Goal: Transaction & Acquisition: Purchase product/service

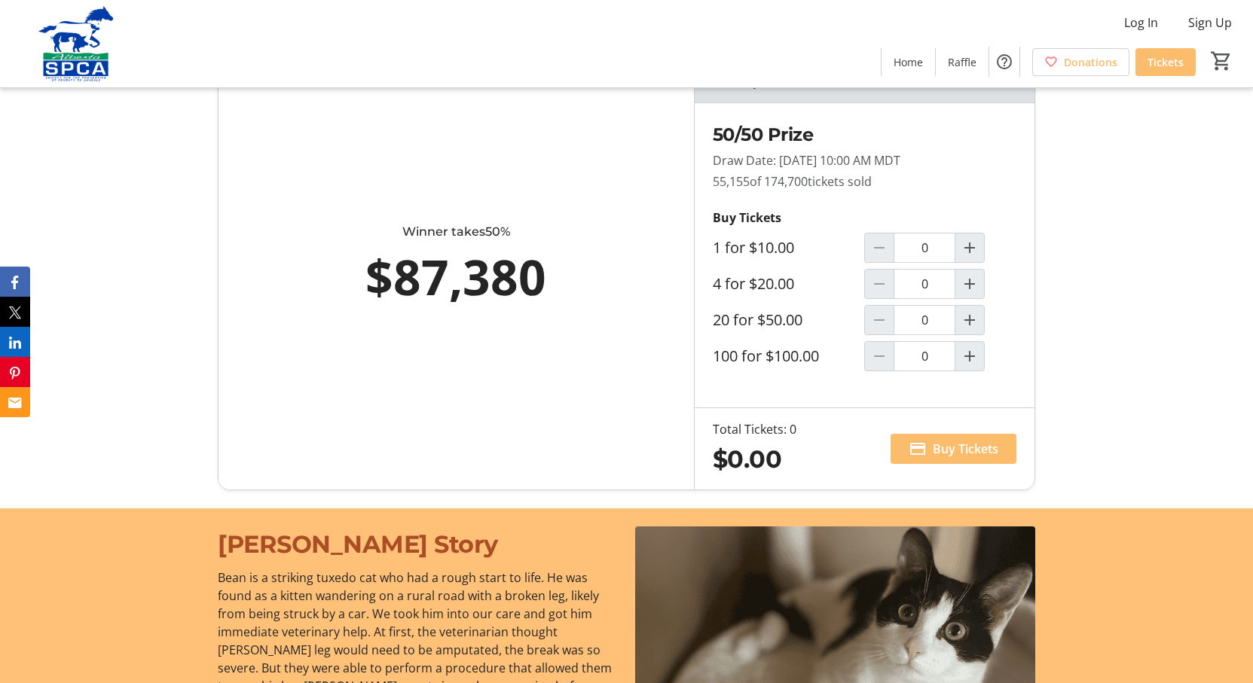
scroll to position [810, 0]
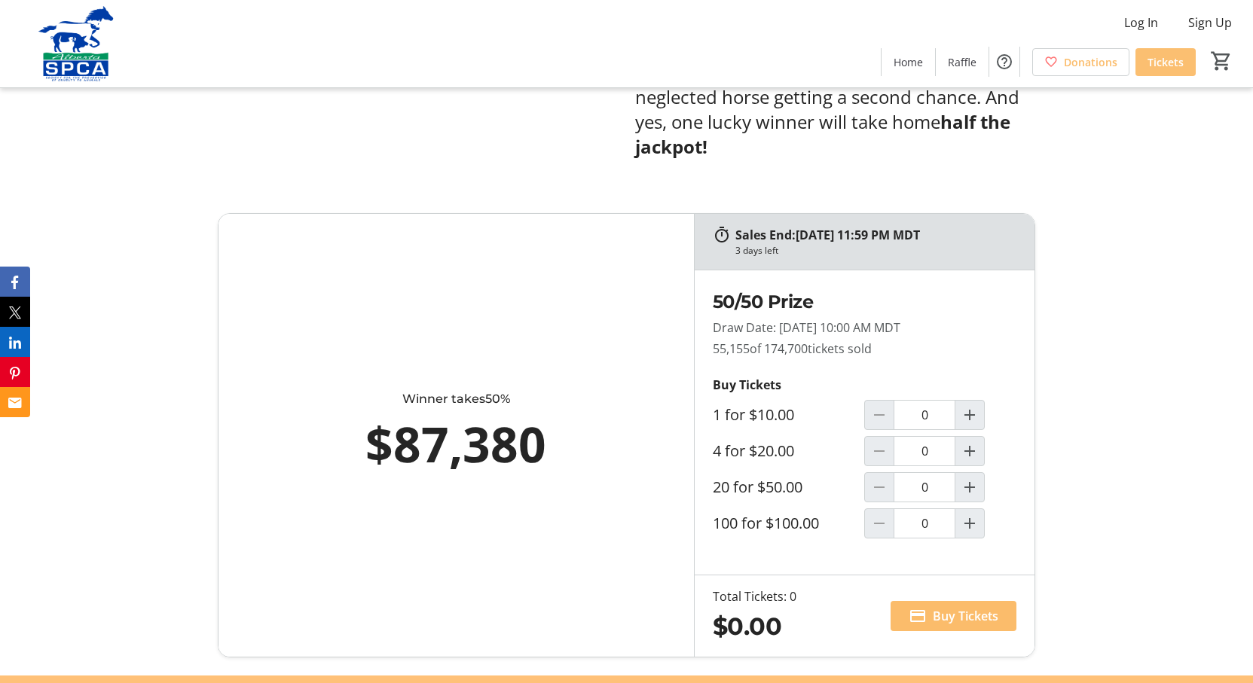
click at [1156, 66] on span "Tickets" at bounding box center [1165, 62] width 36 height 16
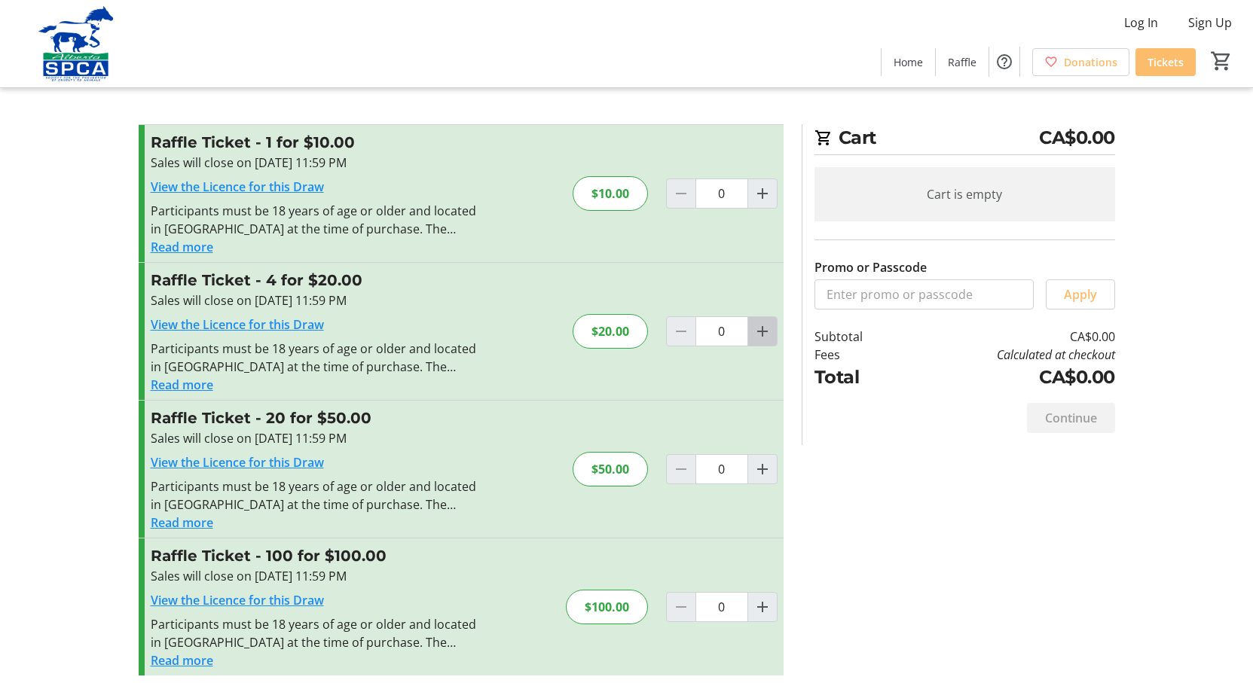
click at [765, 329] on mat-icon "Increment by one" at bounding box center [762, 331] width 18 height 18
type input "1"
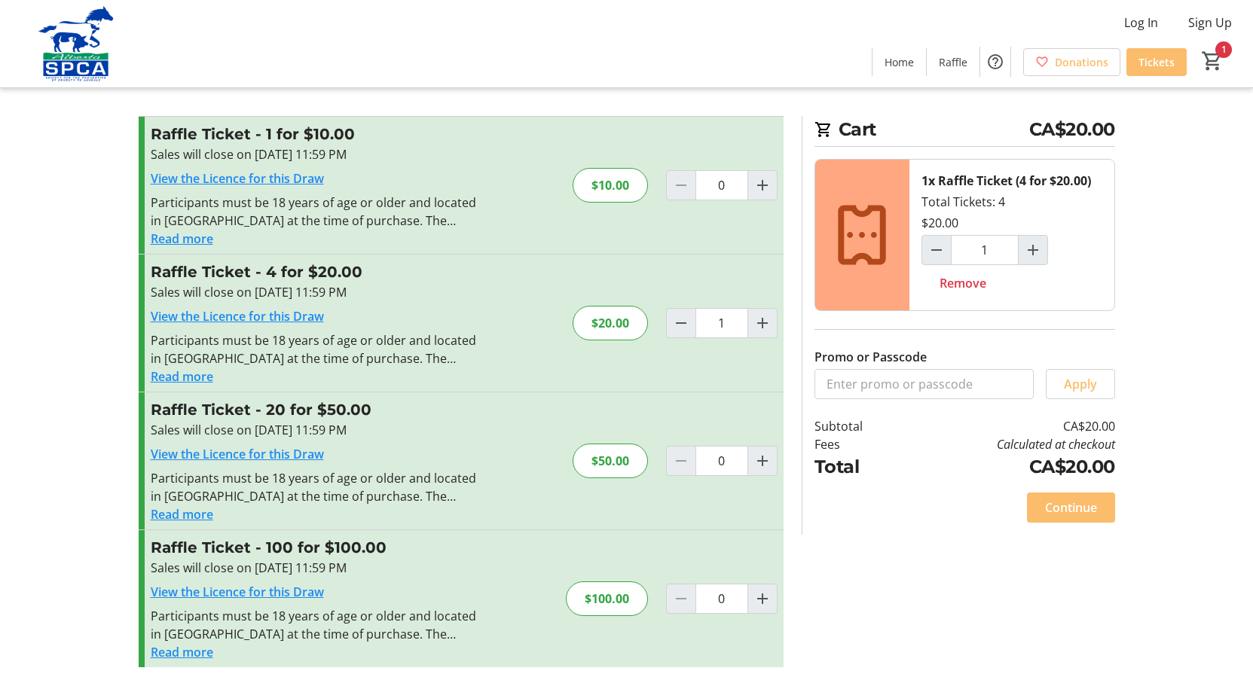
scroll to position [11, 0]
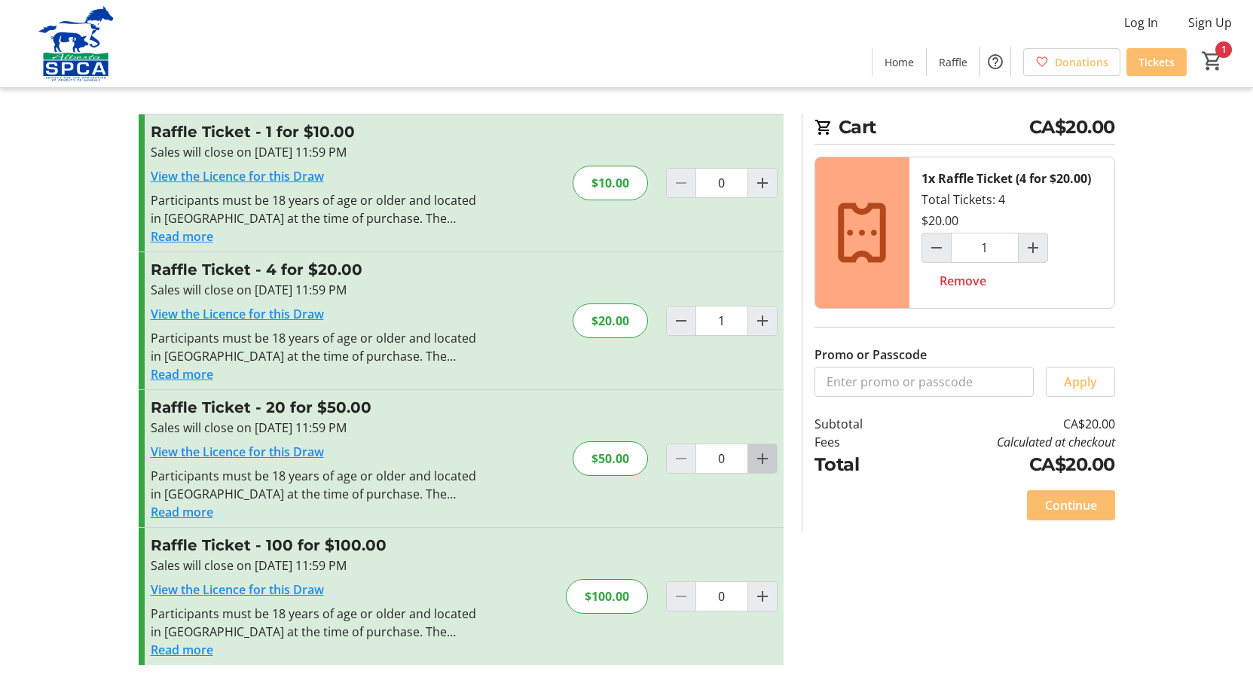
click at [765, 459] on mat-icon "Increment by one" at bounding box center [762, 459] width 18 height 18
type input "1"
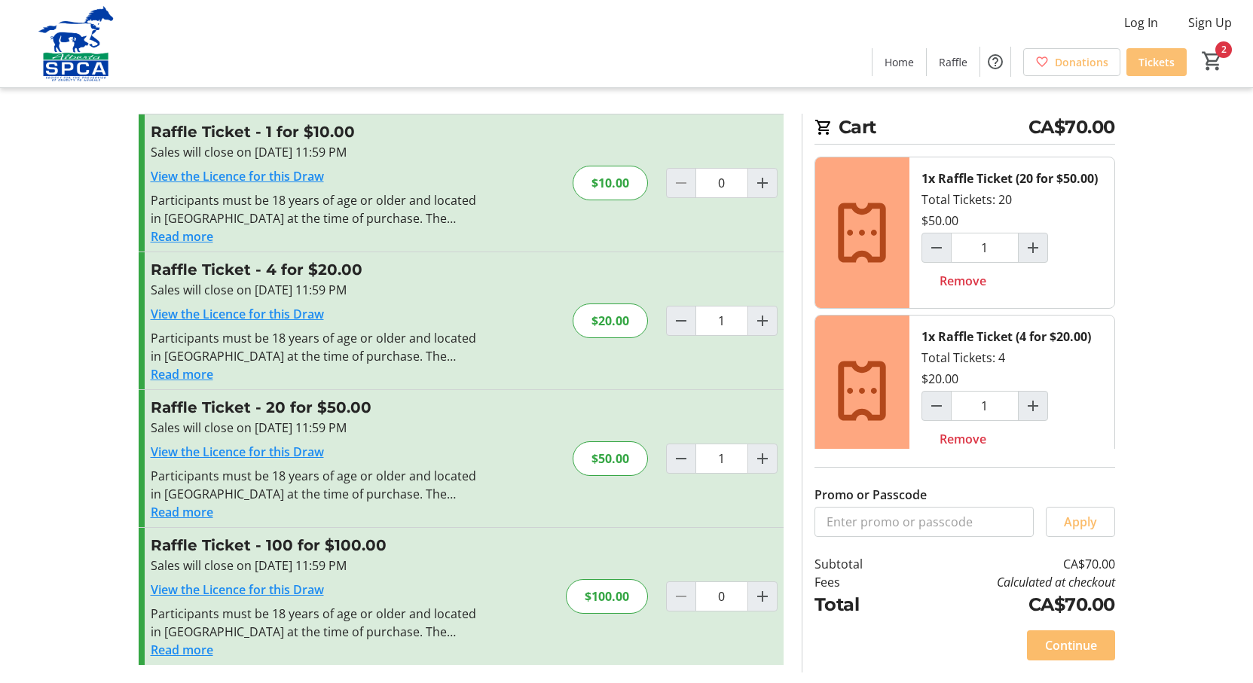
click at [1143, 67] on span "Tickets" at bounding box center [1156, 62] width 36 height 16
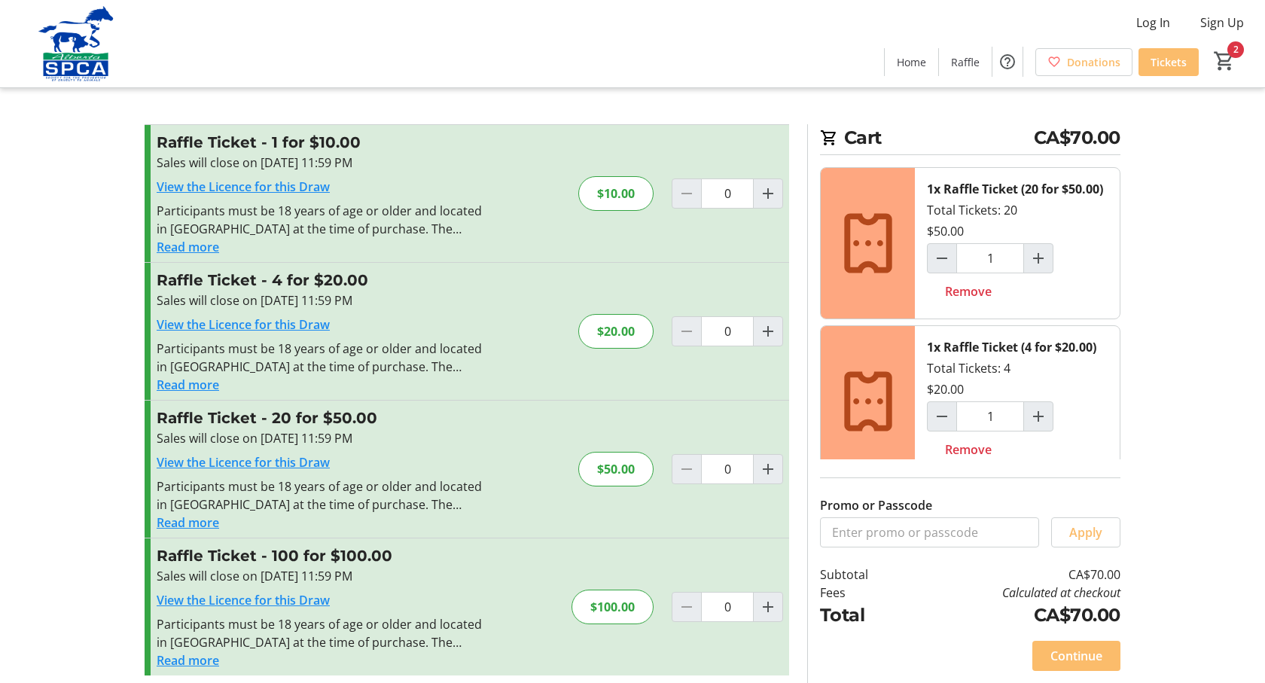
type input "1"
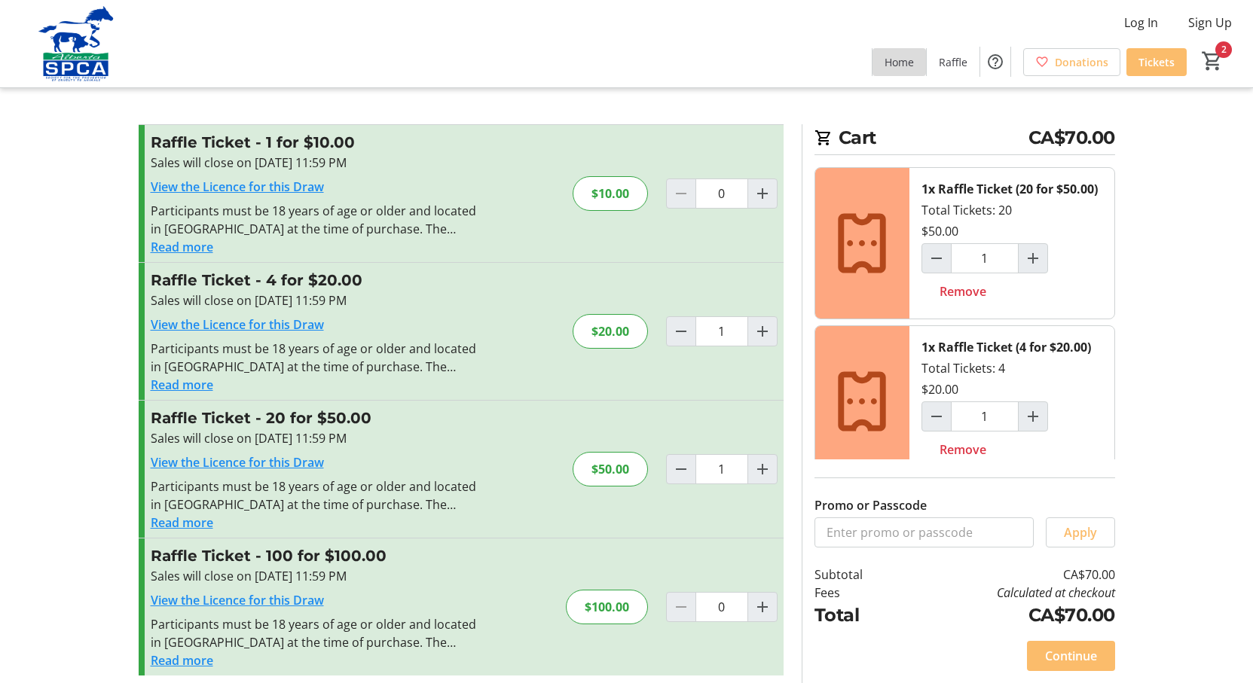
click at [905, 60] on span "Home" at bounding box center [898, 62] width 29 height 16
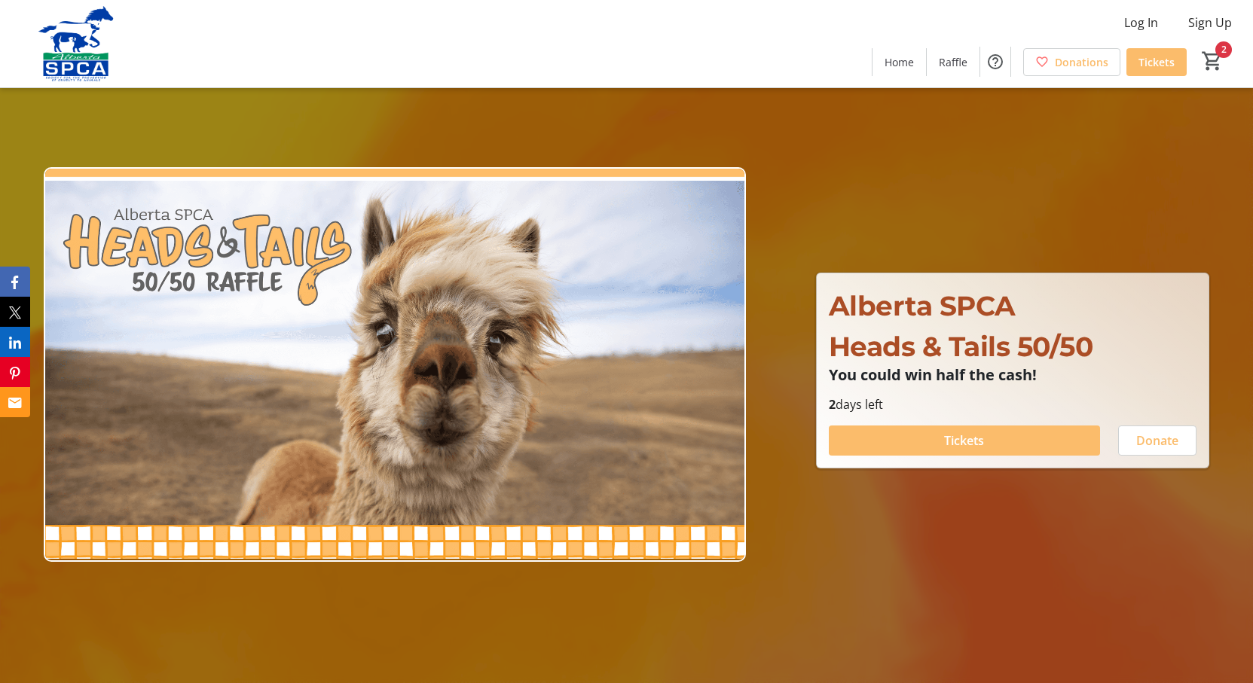
type input "1"
click at [896, 438] on span at bounding box center [964, 441] width 271 height 36
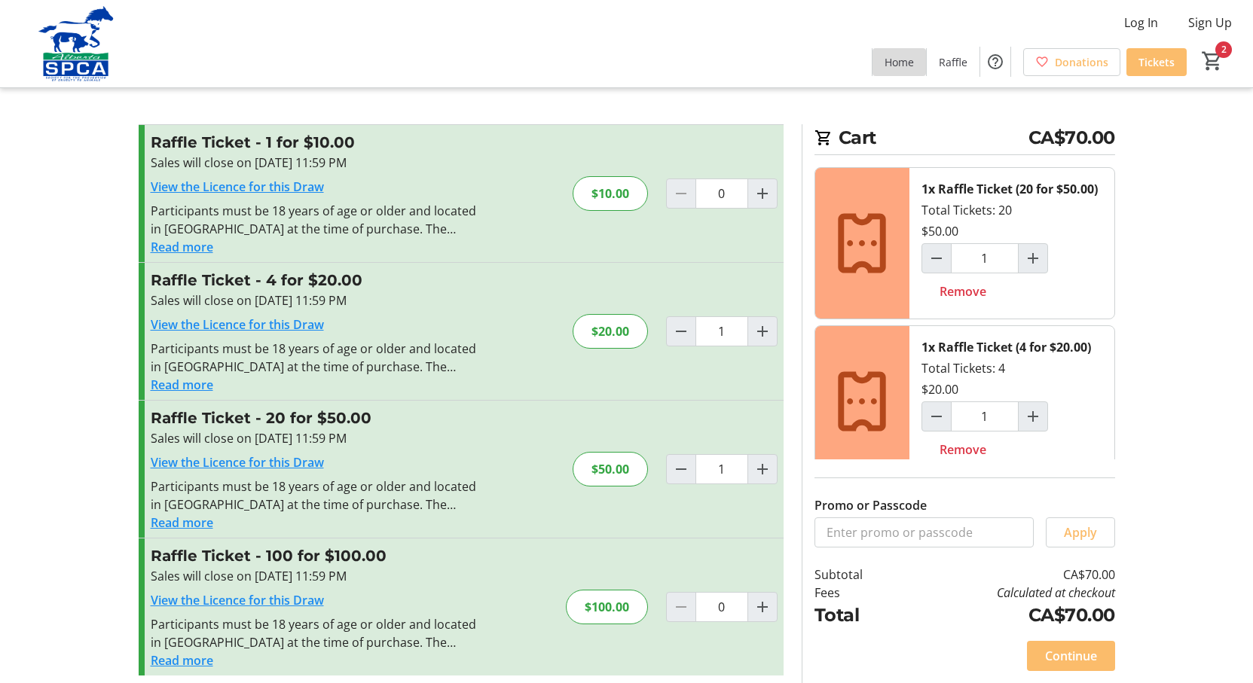
click at [892, 65] on span "Home" at bounding box center [898, 62] width 29 height 16
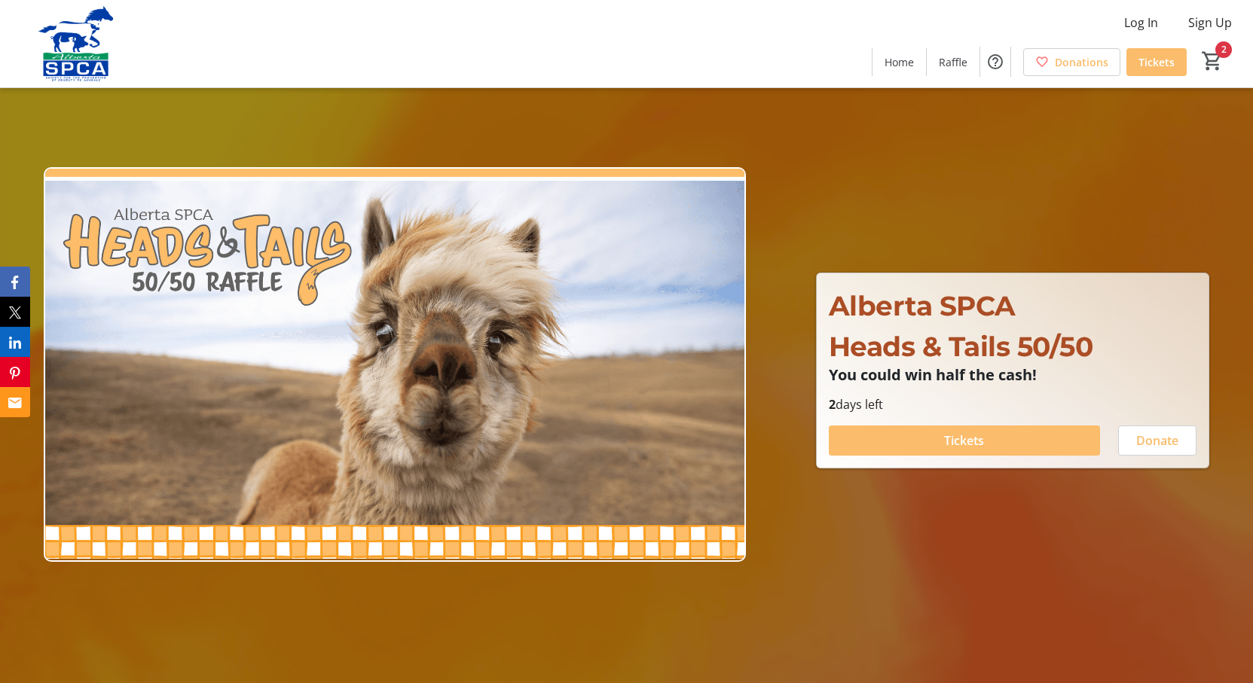
type input "1"
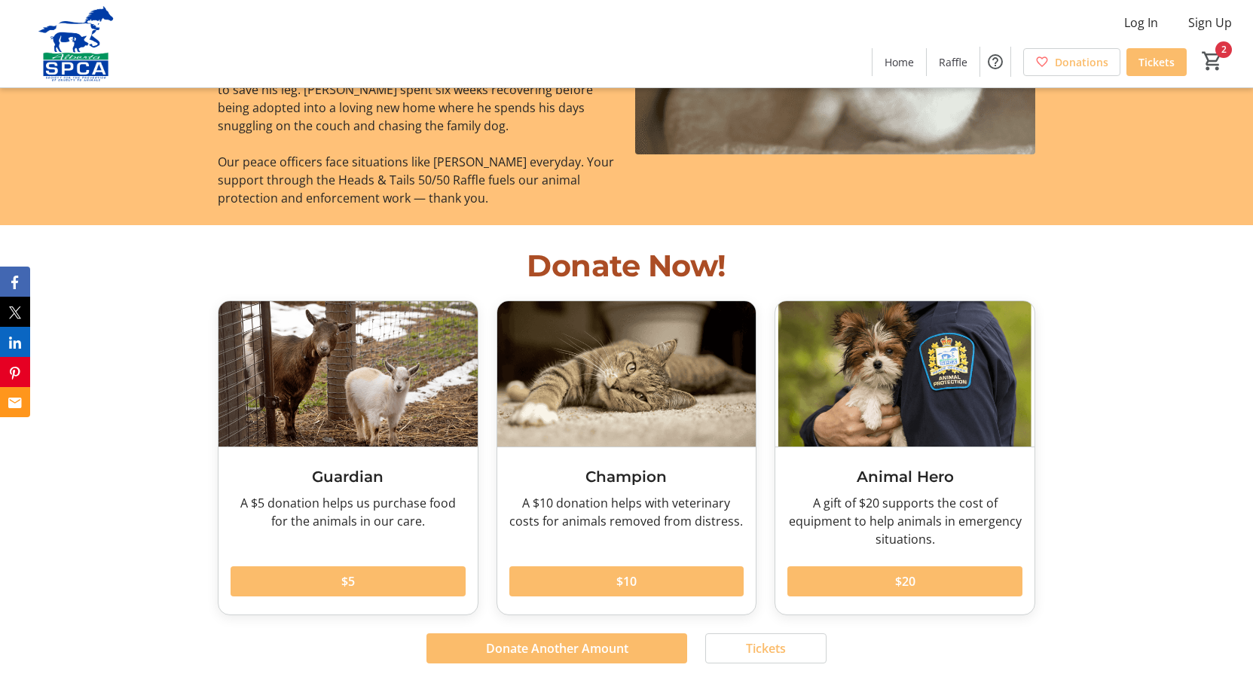
scroll to position [1619, 0]
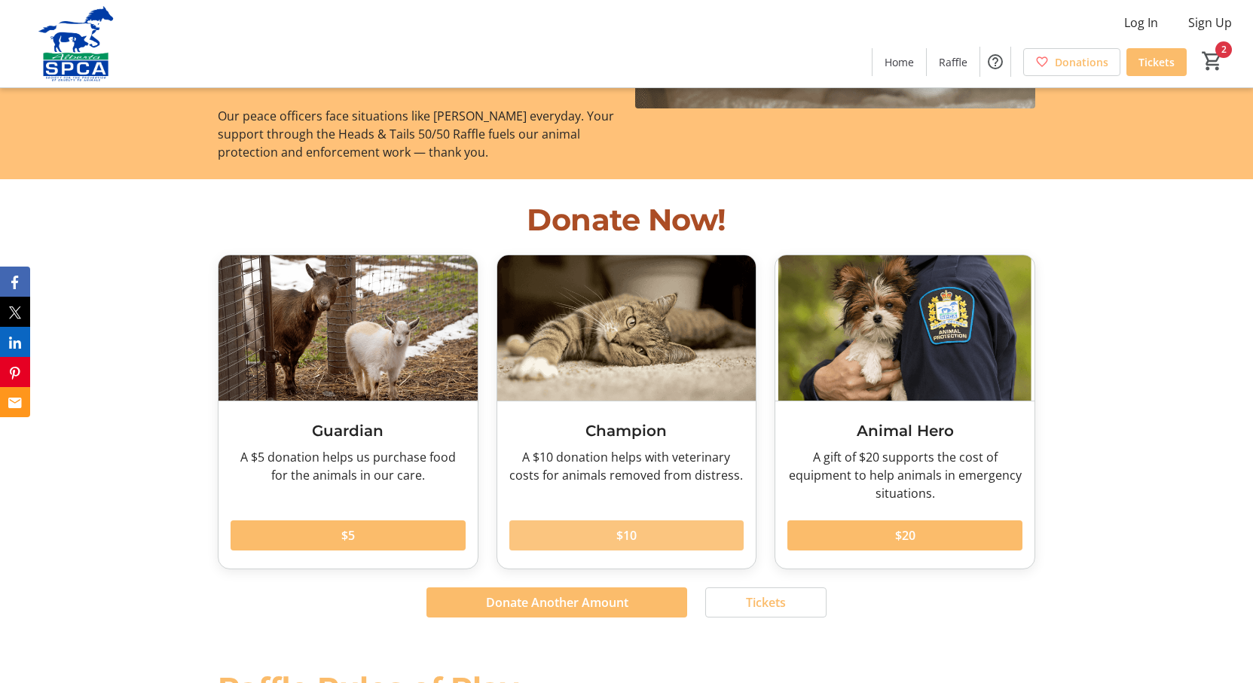
click at [695, 517] on span at bounding box center [626, 535] width 235 height 36
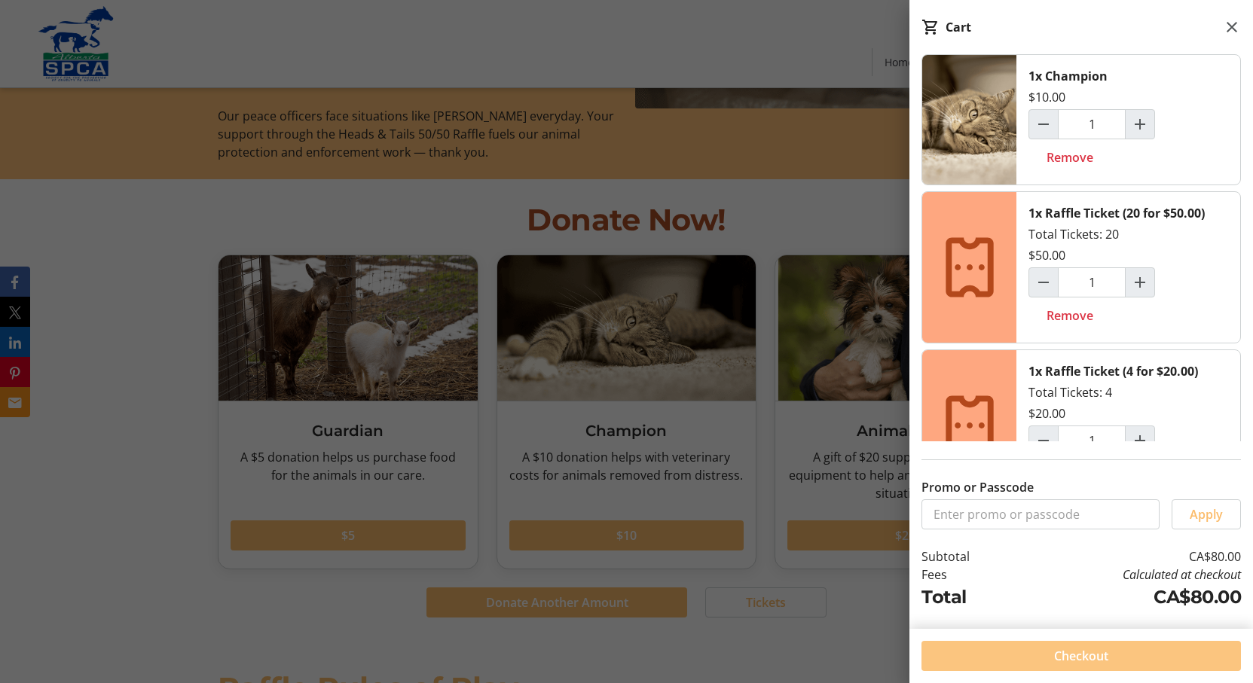
click at [1042, 655] on span at bounding box center [1080, 656] width 319 height 36
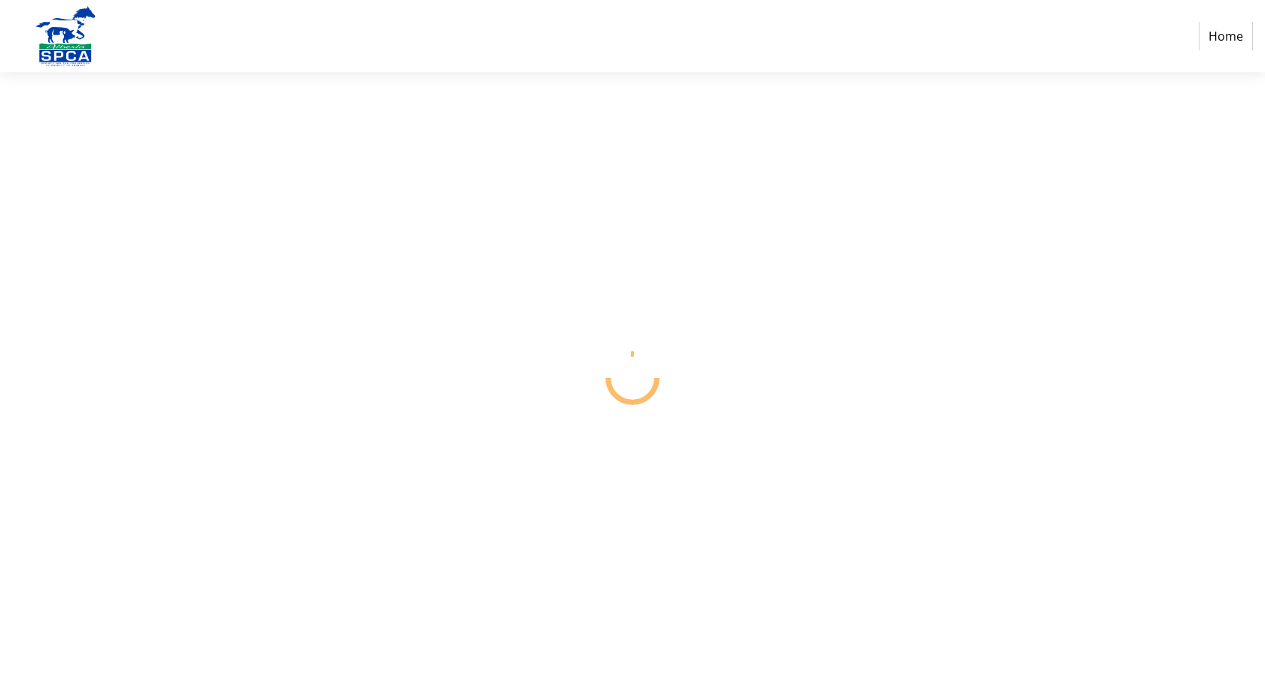
select select "CA"
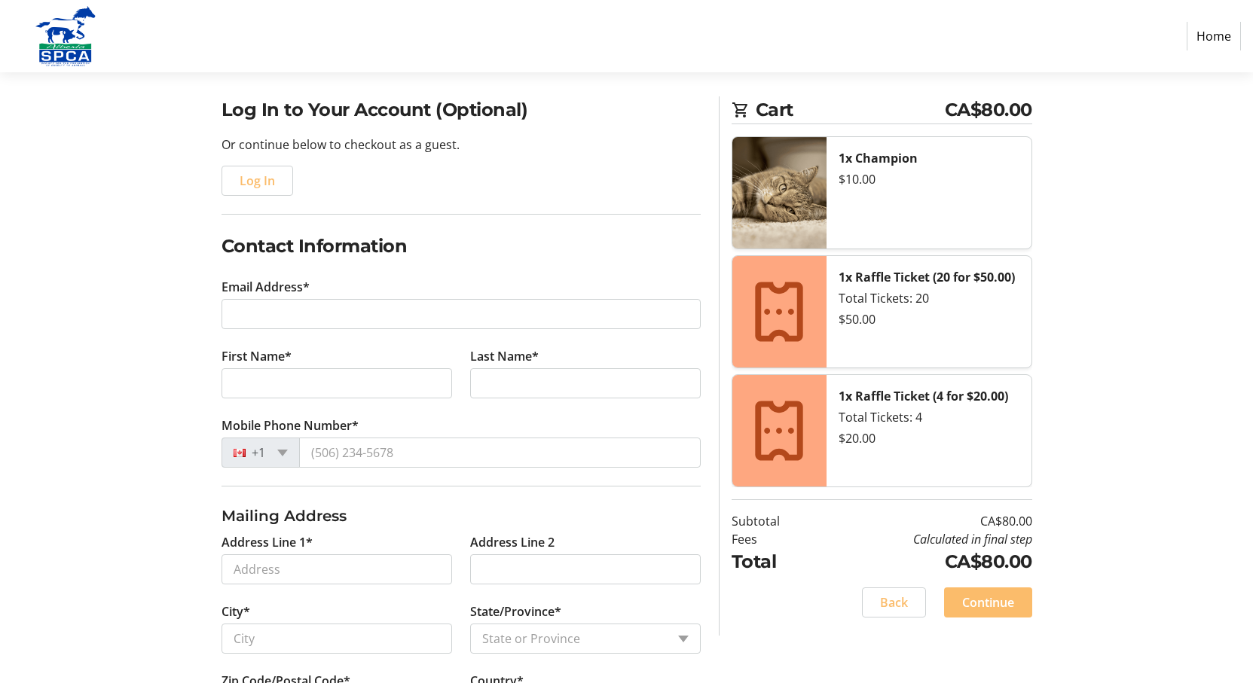
scroll to position [188, 0]
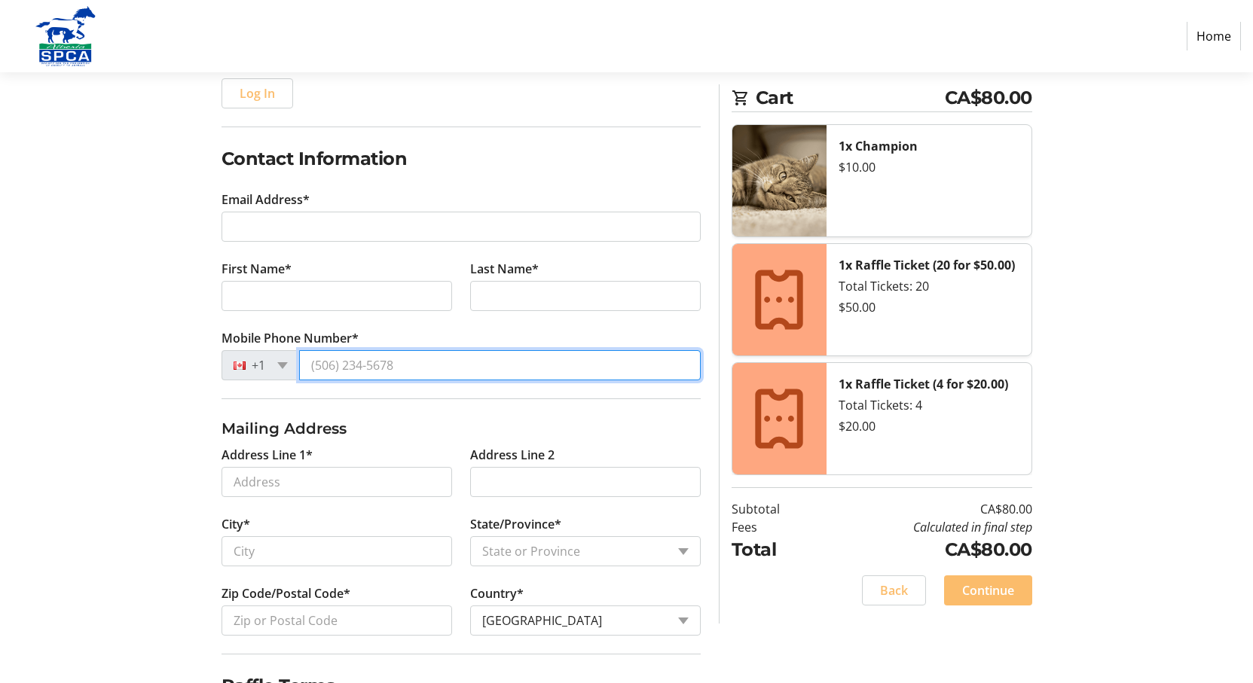
click at [431, 363] on input "Mobile Phone Number*" at bounding box center [499, 365] width 401 height 30
type input "7809639284"
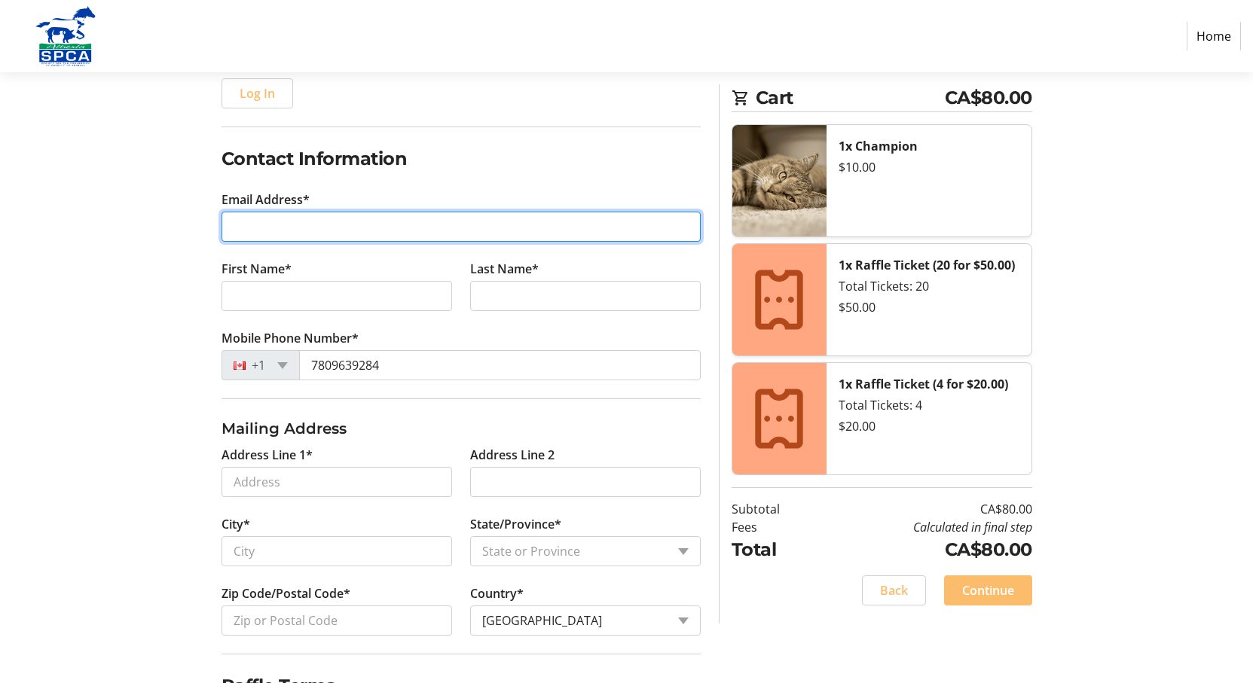
type input "[EMAIL_ADDRESS][DOMAIN_NAME]"
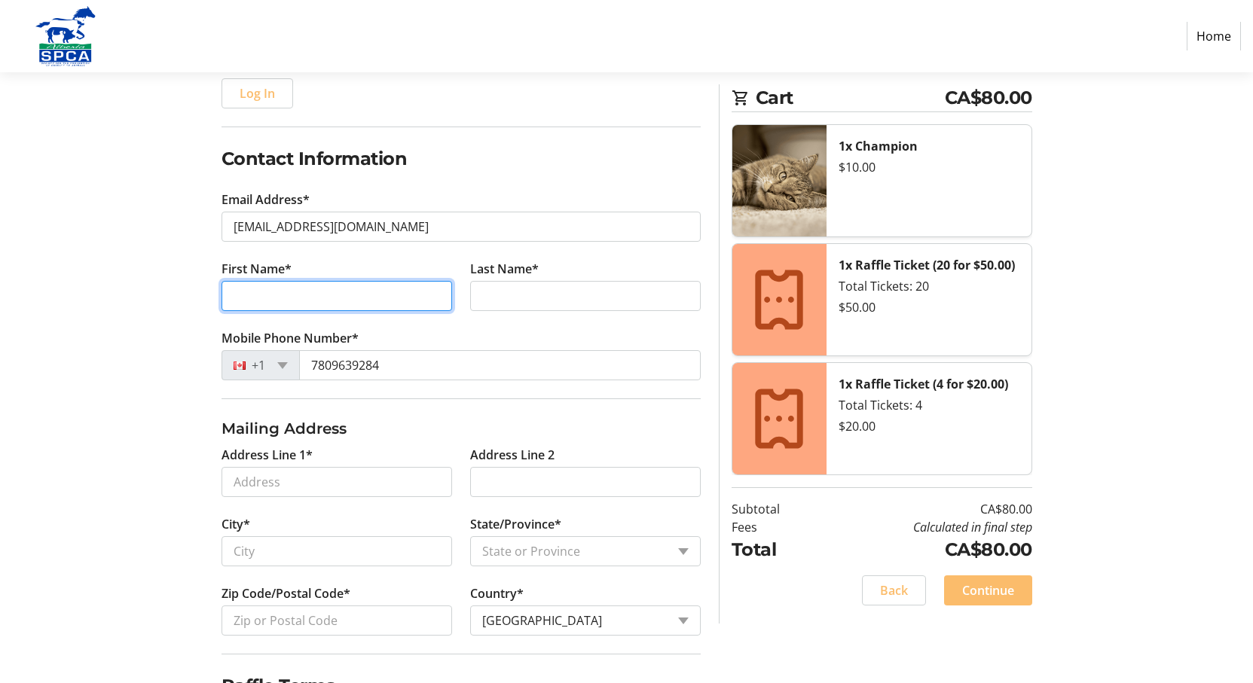
type input "[PERSON_NAME]"
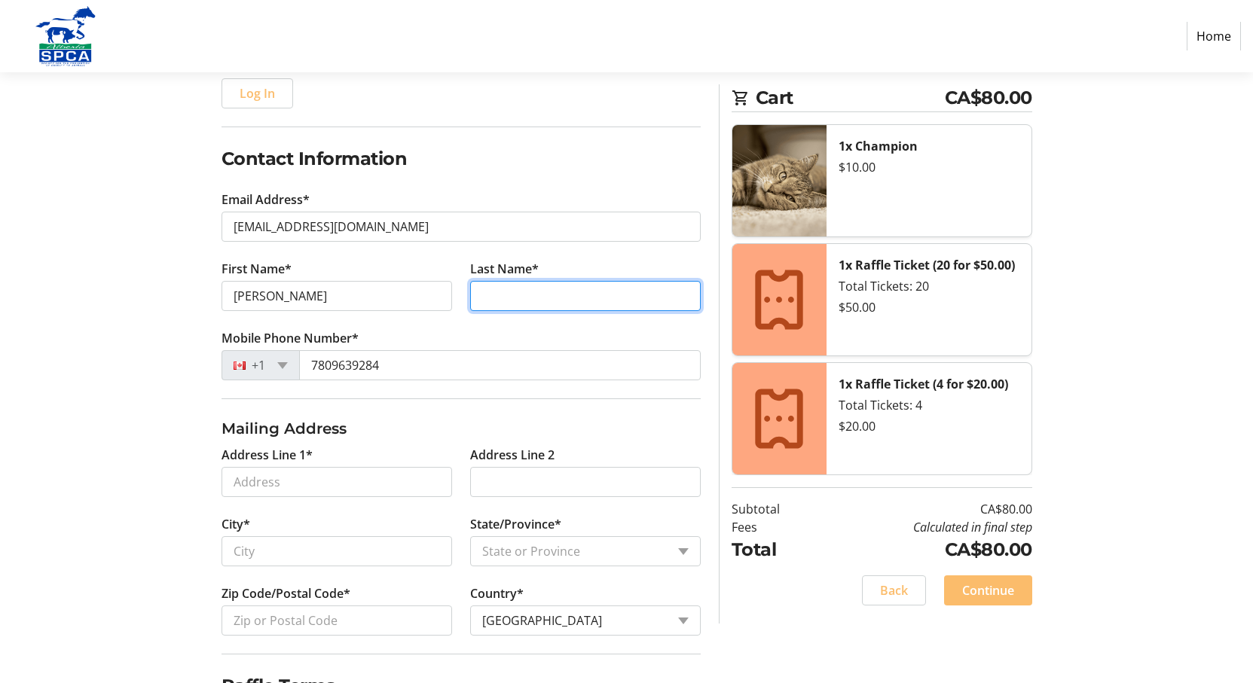
type input "[PERSON_NAME]"
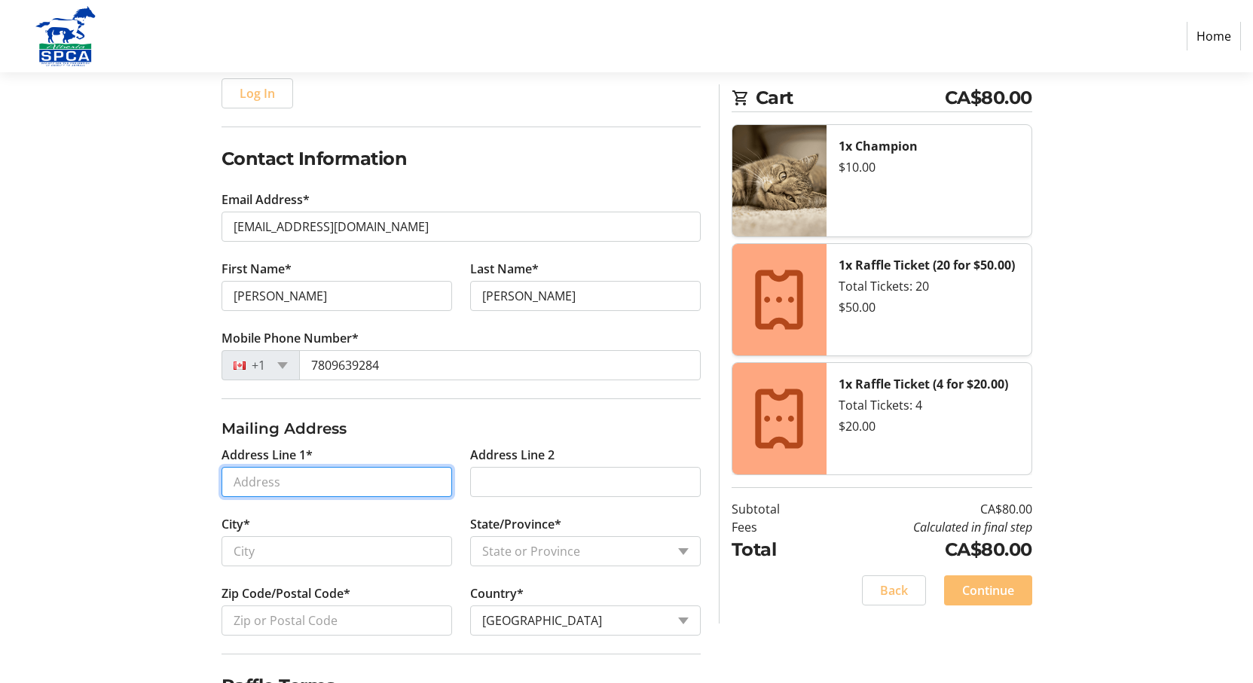
type input "[STREET_ADDRESS]"
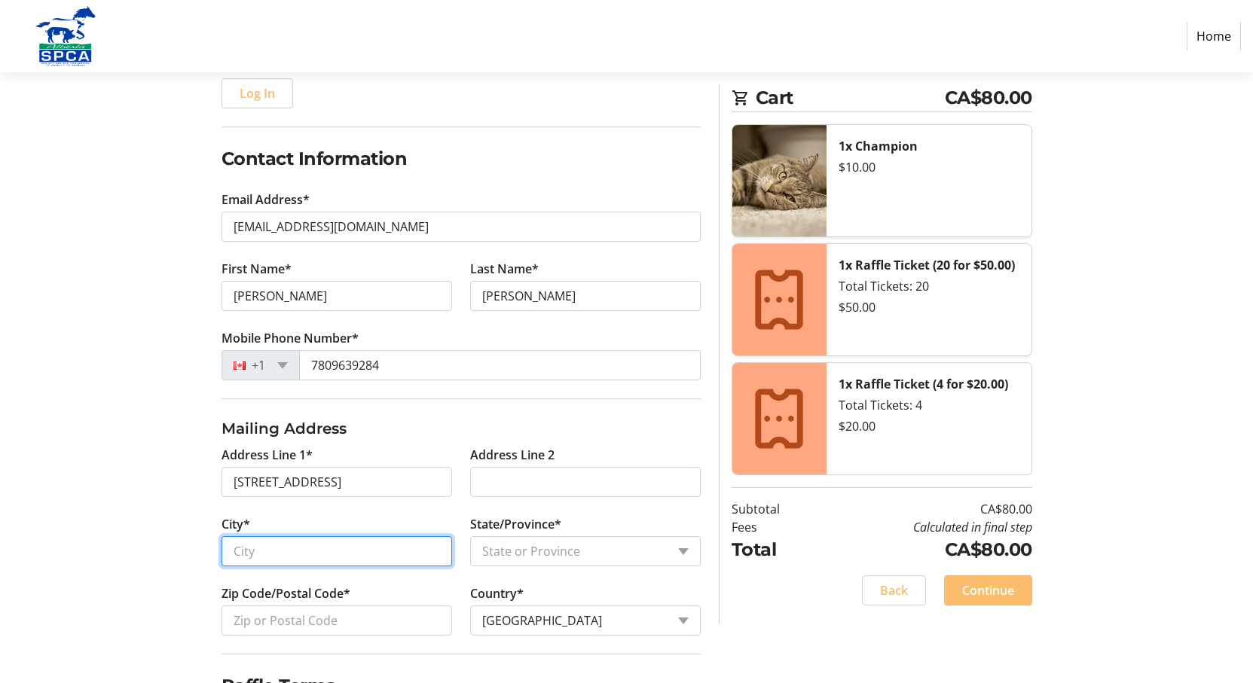
type input "[GEOGRAPHIC_DATA]"
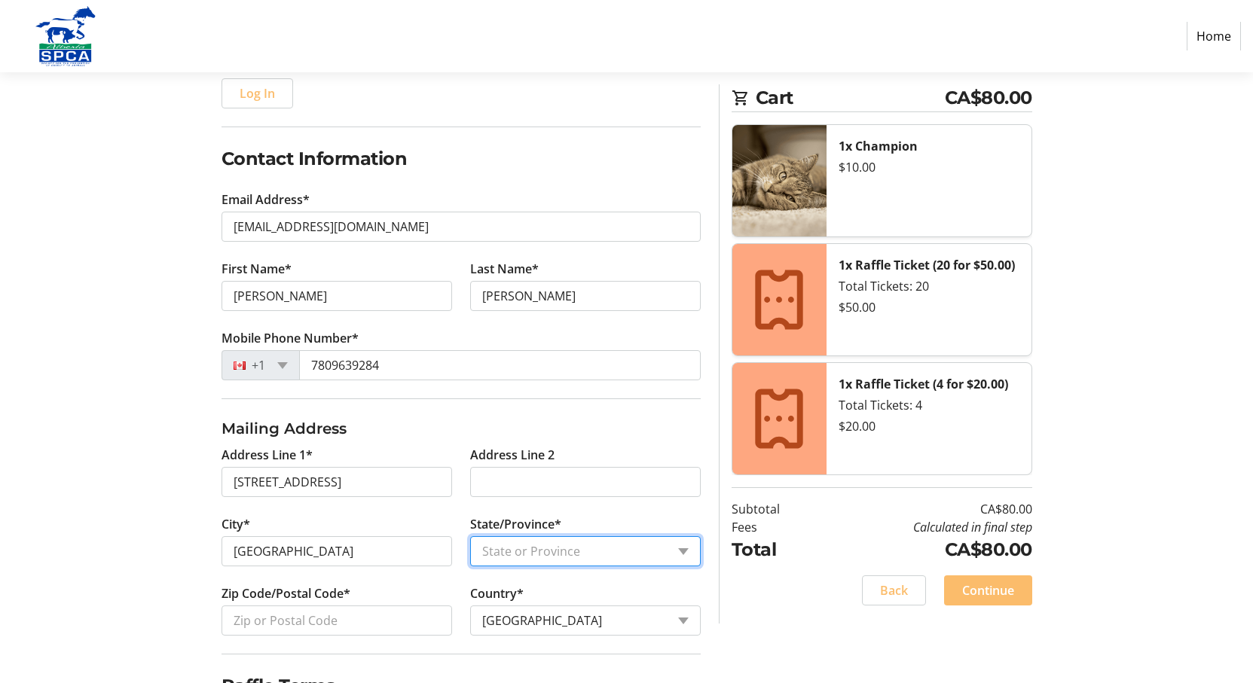
select select "AB"
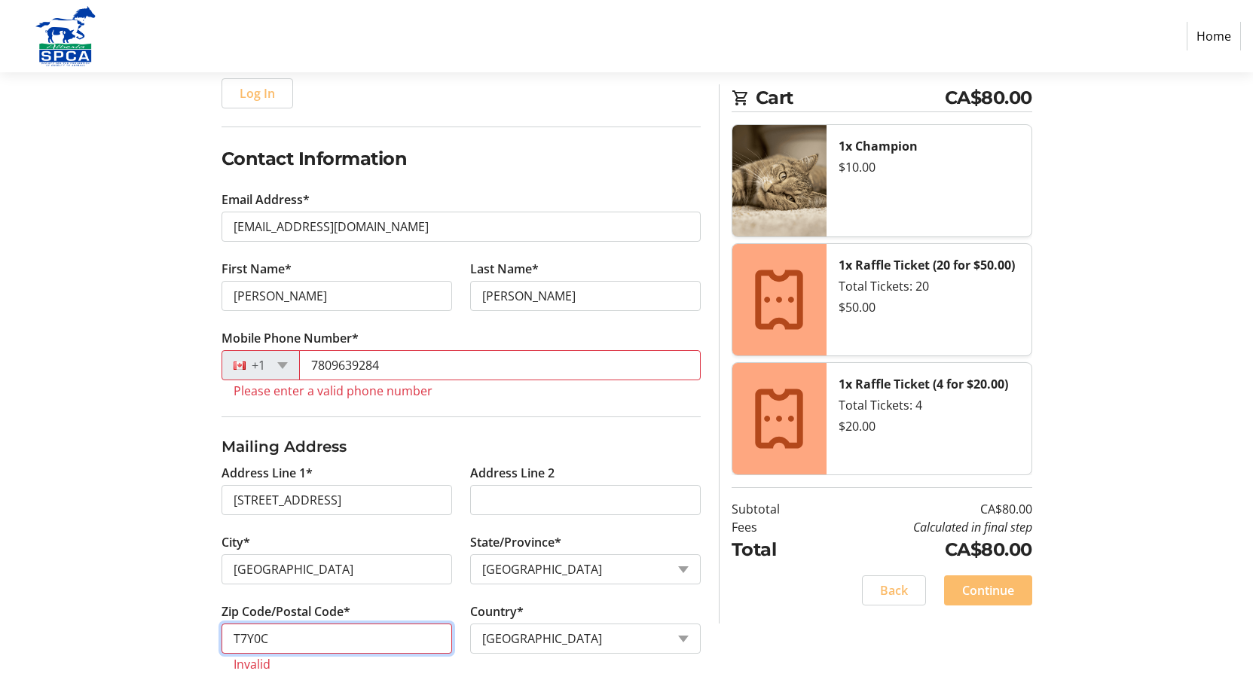
click at [288, 635] on input "T7Y0C" at bounding box center [336, 639] width 230 height 30
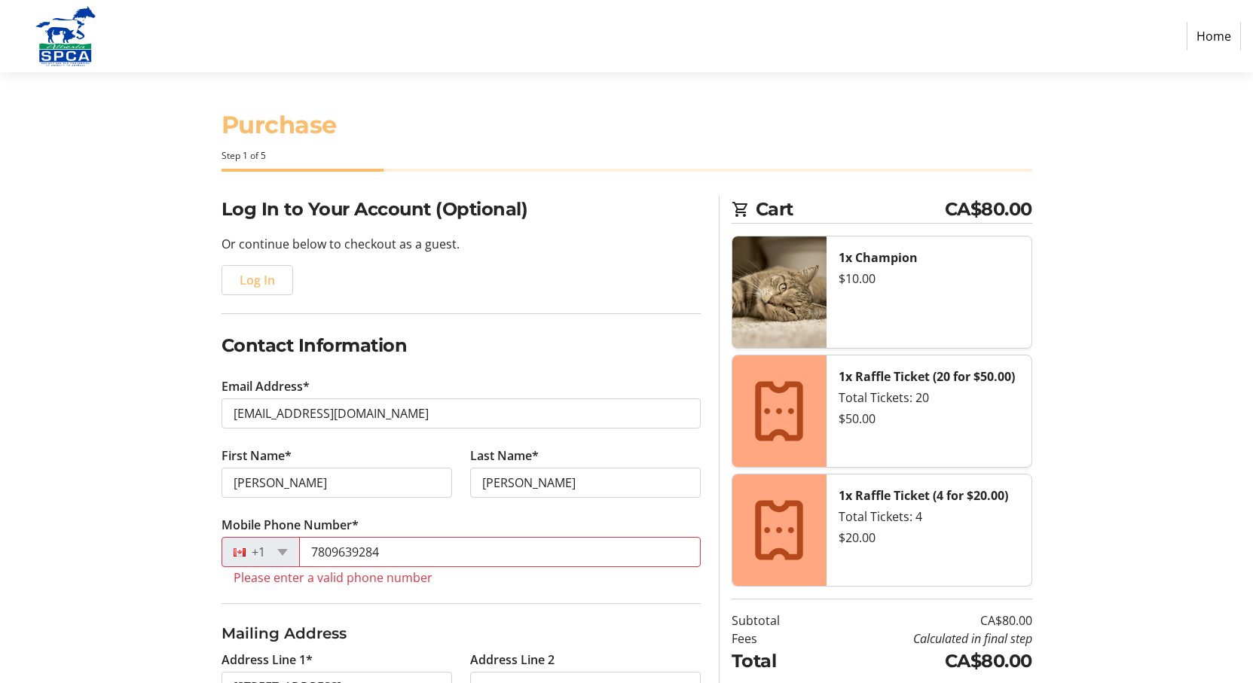
scroll to position [0, 0]
type input "T7Y0C3"
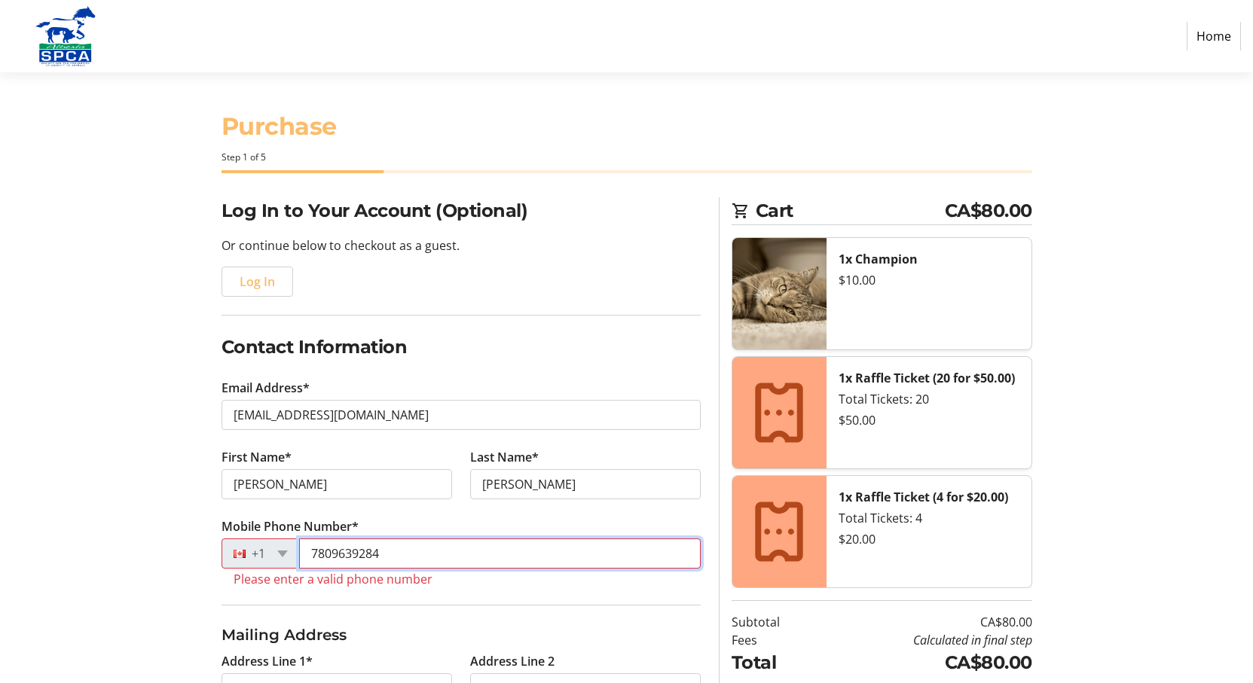
click at [399, 559] on input "7809639284" at bounding box center [499, 554] width 401 height 30
type input "7"
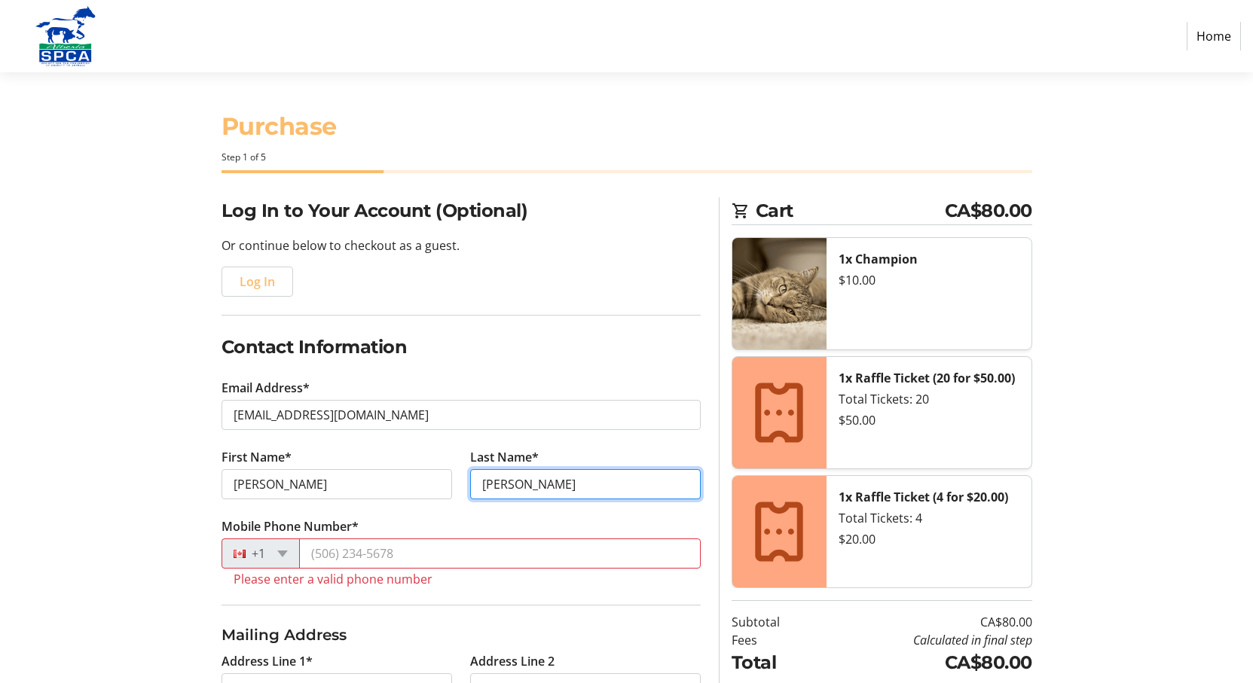
click at [526, 489] on input "[PERSON_NAME]" at bounding box center [585, 484] width 230 height 30
type input "S"
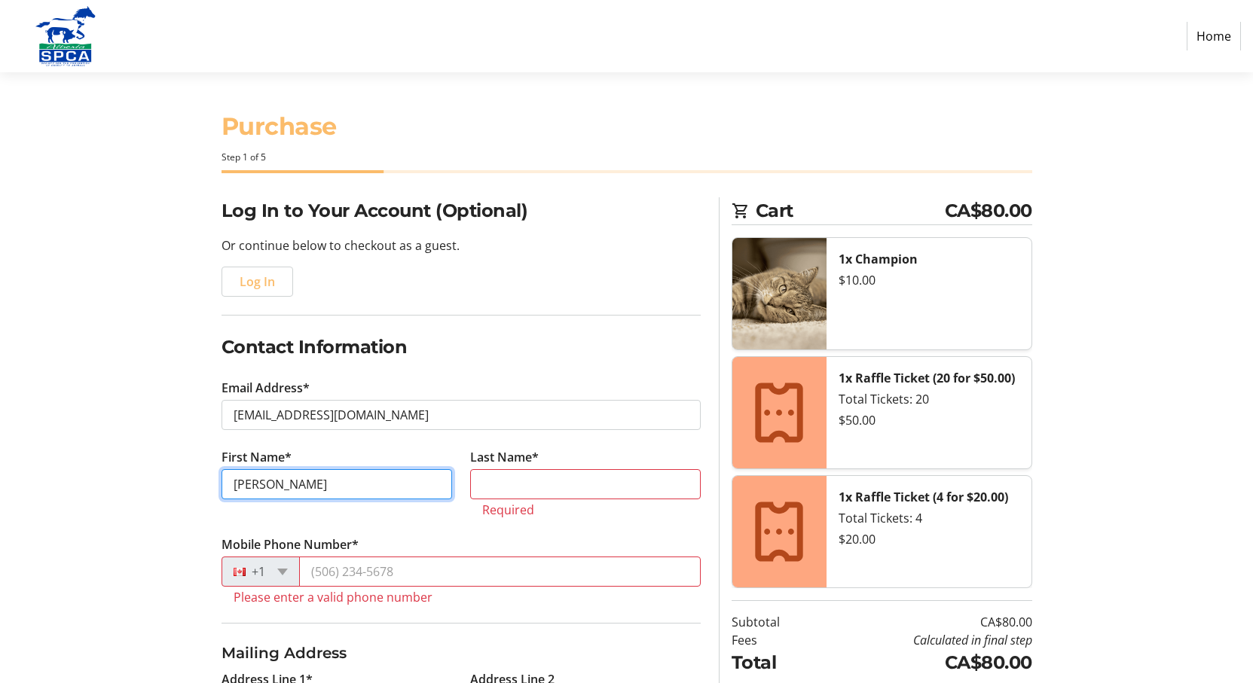
click at [275, 487] on input "[PERSON_NAME]" at bounding box center [336, 484] width 230 height 30
type input "w"
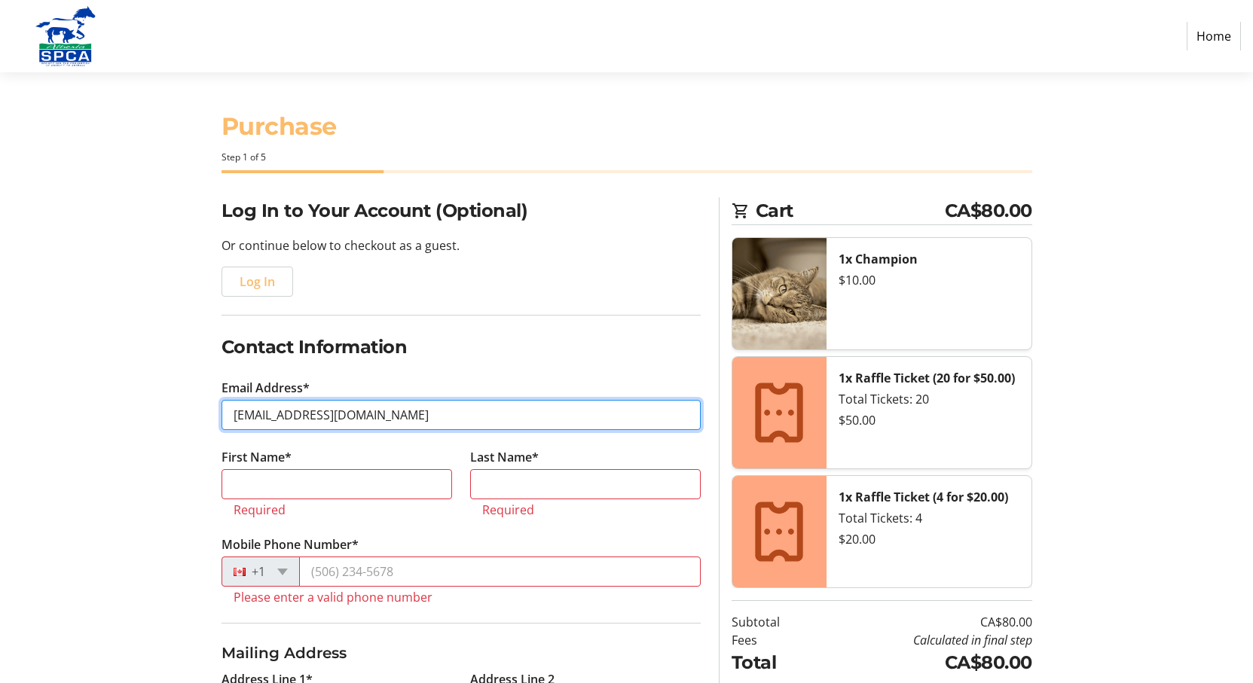
click at [378, 411] on input "[EMAIL_ADDRESS][DOMAIN_NAME]" at bounding box center [460, 415] width 479 height 30
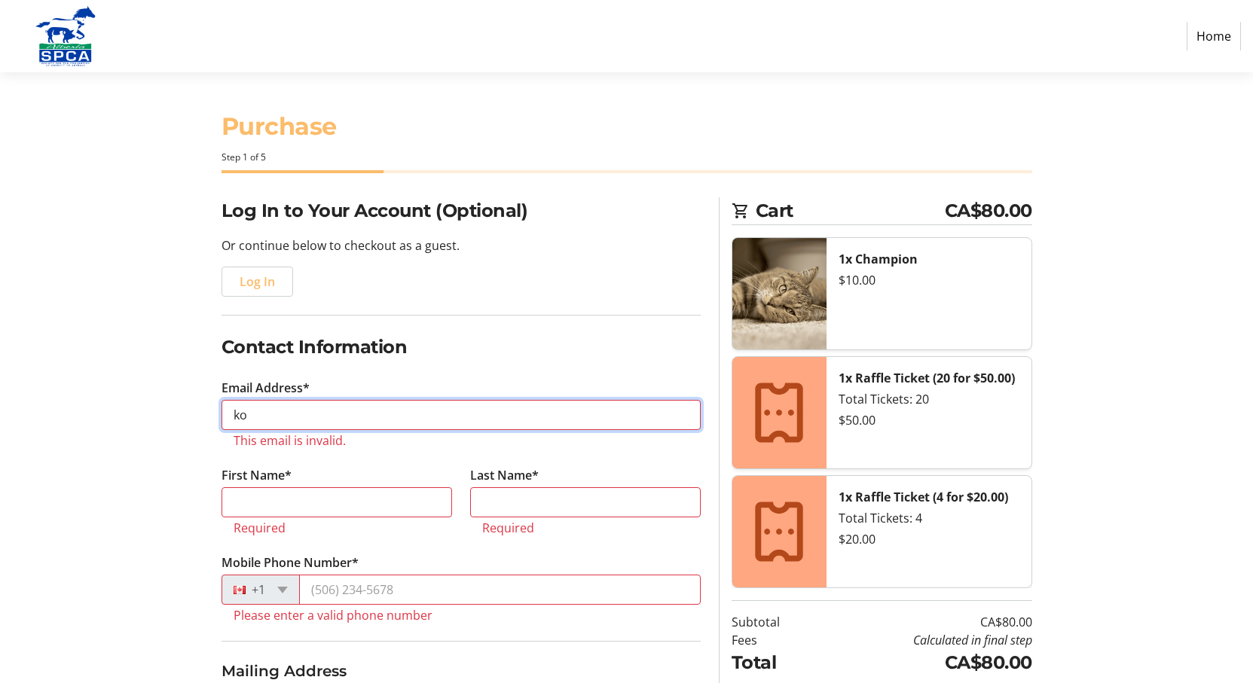
type input "k"
